Goal: Task Accomplishment & Management: Manage account settings

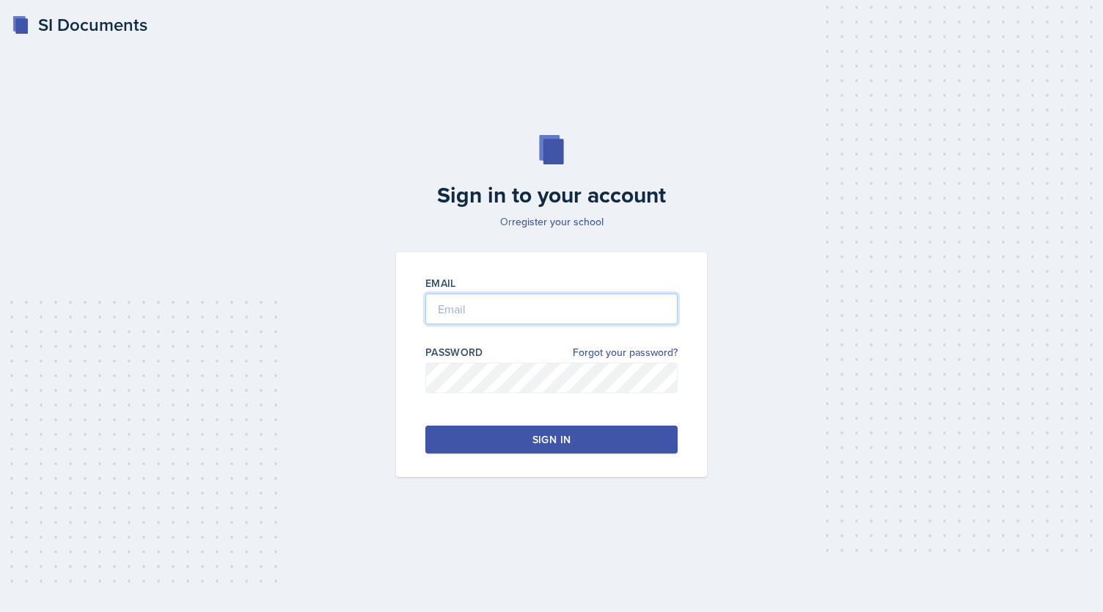
click at [530, 313] on input "email" at bounding box center [551, 308] width 252 height 31
click at [752, 307] on div "Sign in to your account Or register your school Email Password Forgot your pass…" at bounding box center [551, 305] width 1056 height 435
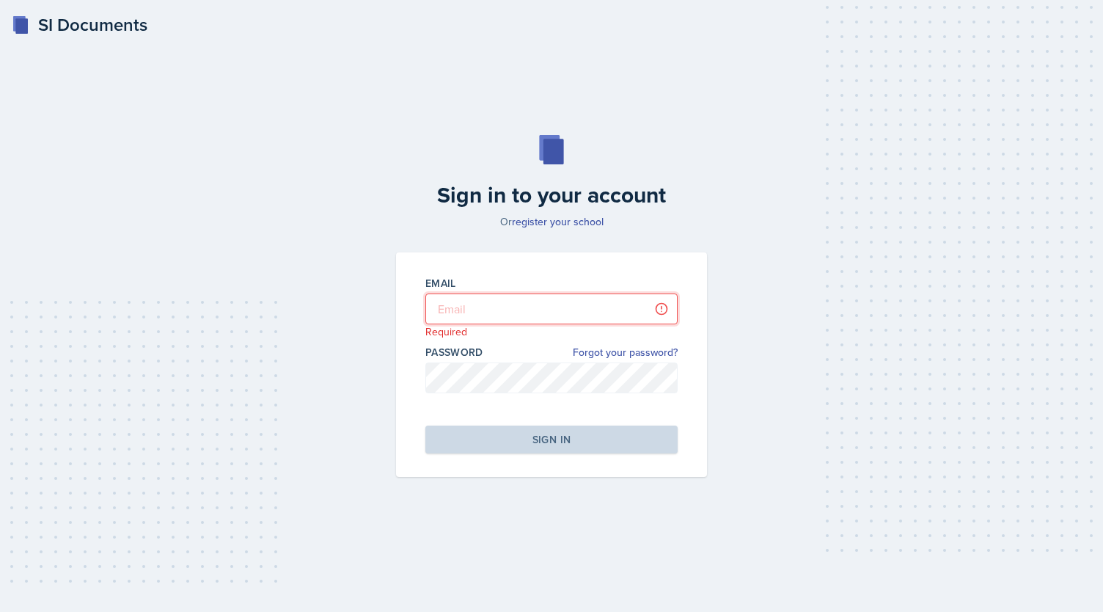
click at [542, 312] on input "email" at bounding box center [551, 308] width 252 height 31
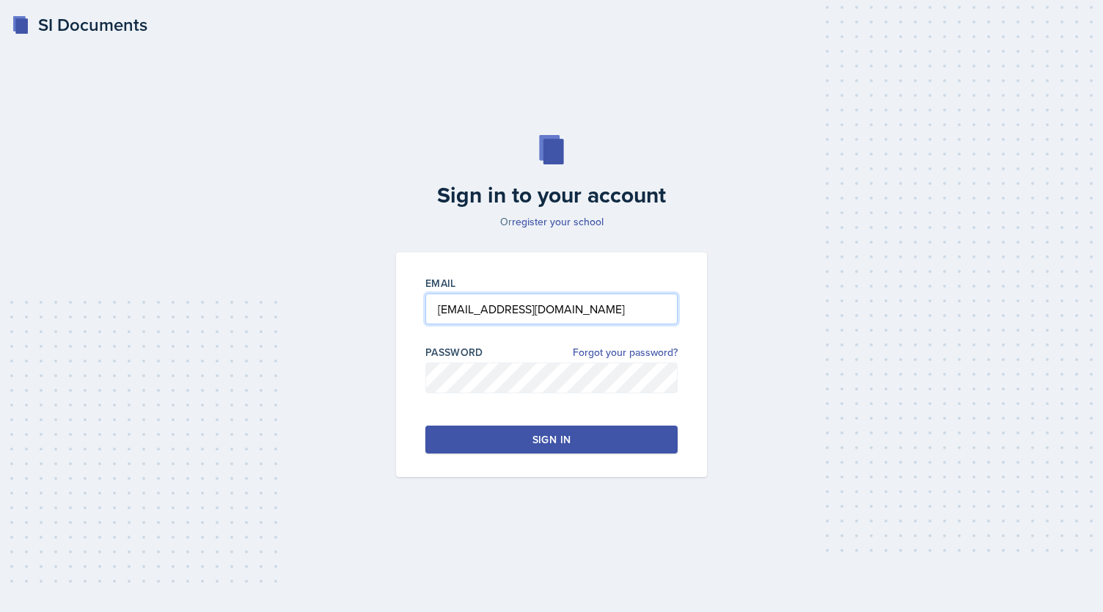
type input "[EMAIL_ADDRESS][DOMAIN_NAME]"
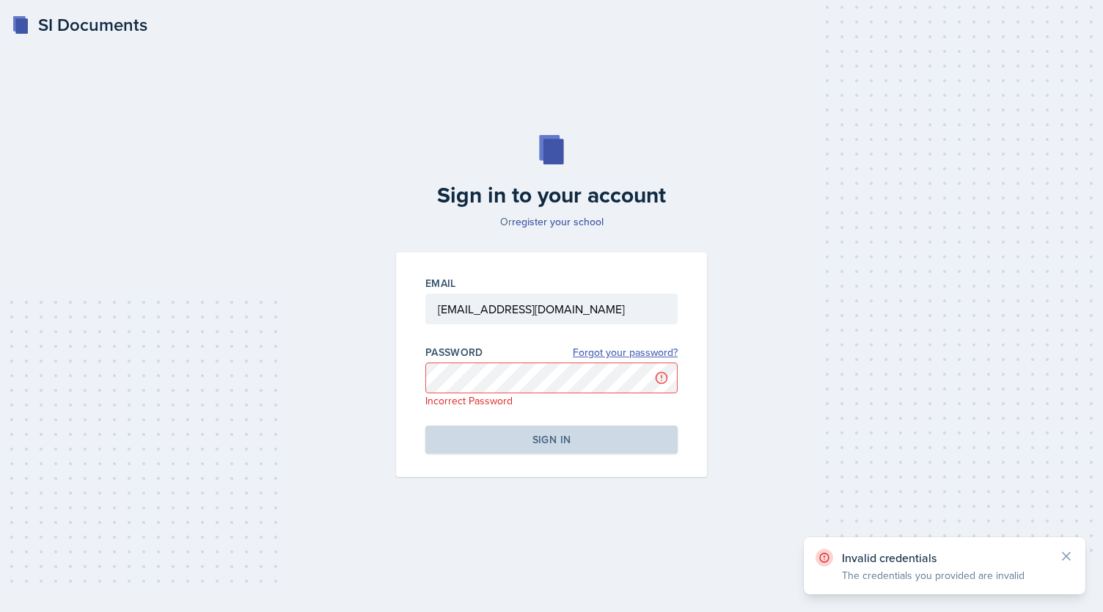
click at [648, 349] on link "Forgot your password?" at bounding box center [625, 352] width 105 height 15
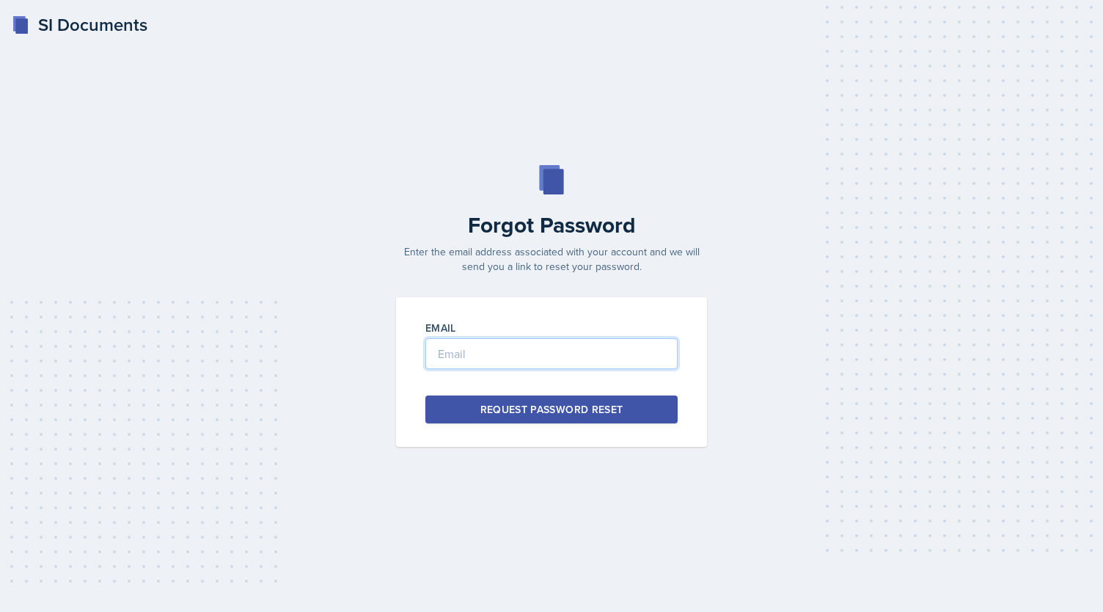
click at [550, 348] on input "email" at bounding box center [551, 353] width 252 height 31
type input "[EMAIL_ADDRESS][DOMAIN_NAME]"
click at [584, 412] on div "Request Password Reset" at bounding box center [551, 409] width 143 height 15
click at [484, 357] on input "email" at bounding box center [551, 353] width 252 height 31
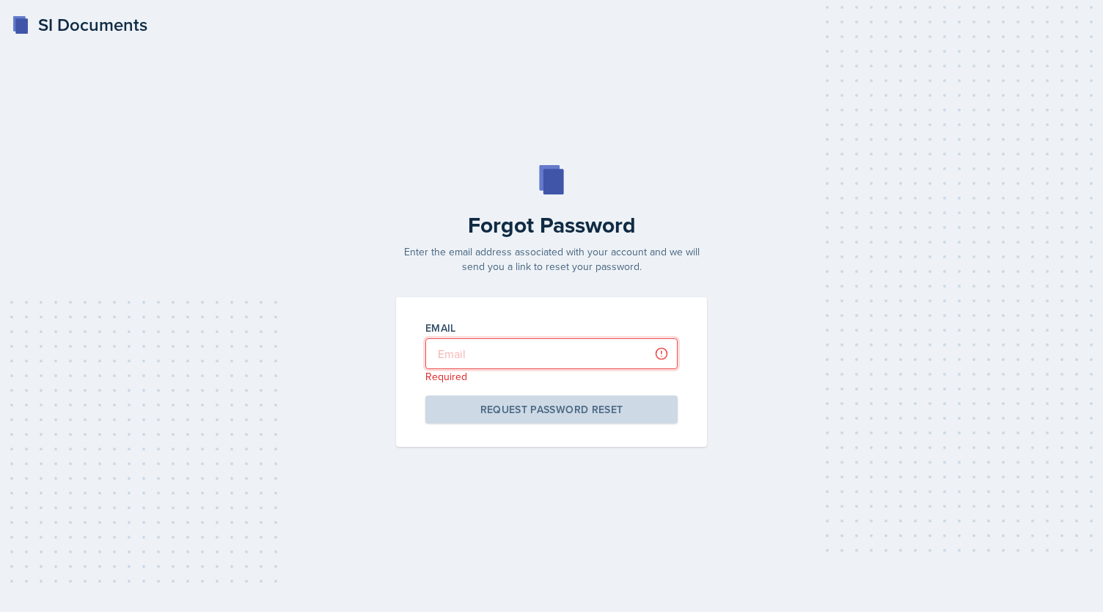
click at [494, 349] on input "email" at bounding box center [551, 353] width 252 height 31
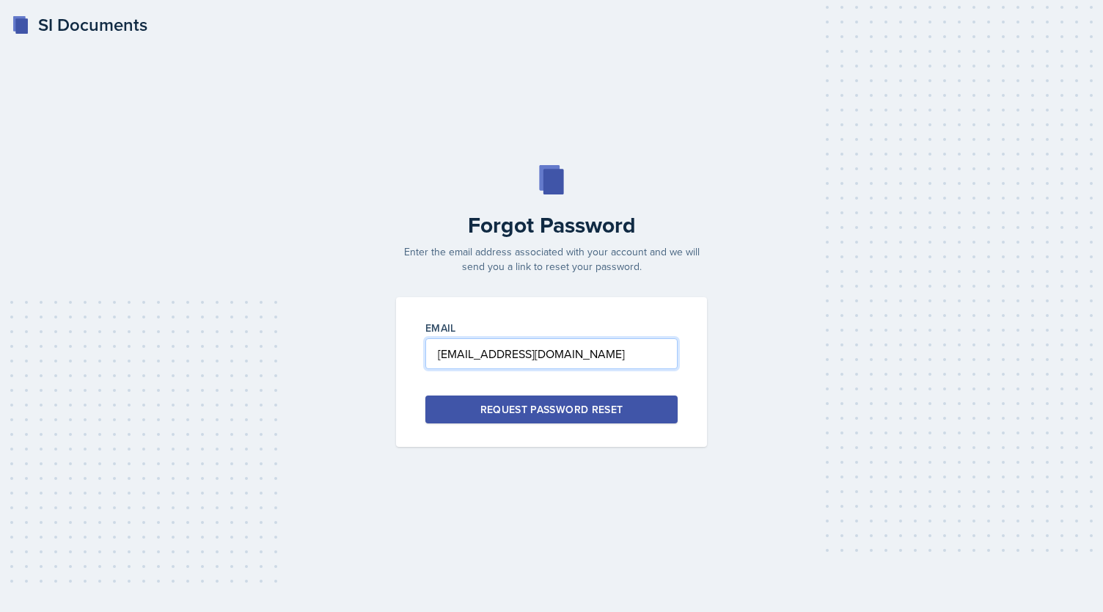
type input "[EMAIL_ADDRESS][DOMAIN_NAME]"
click at [579, 407] on div "Request Password Reset" at bounding box center [551, 409] width 143 height 15
